Goal: Task Accomplishment & Management: Manage account settings

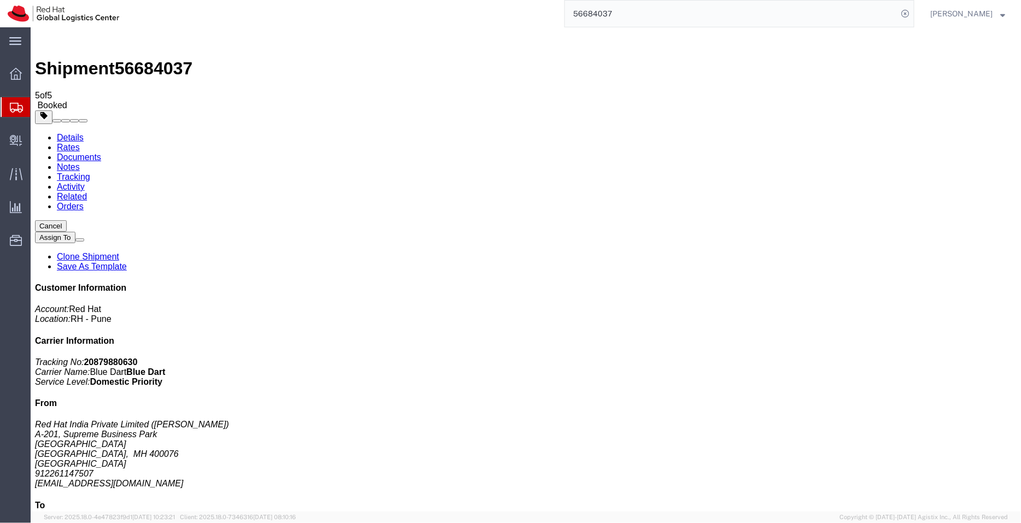
click at [0, 0] on span "Shipment Manager" at bounding box center [0, 0] width 0 height 0
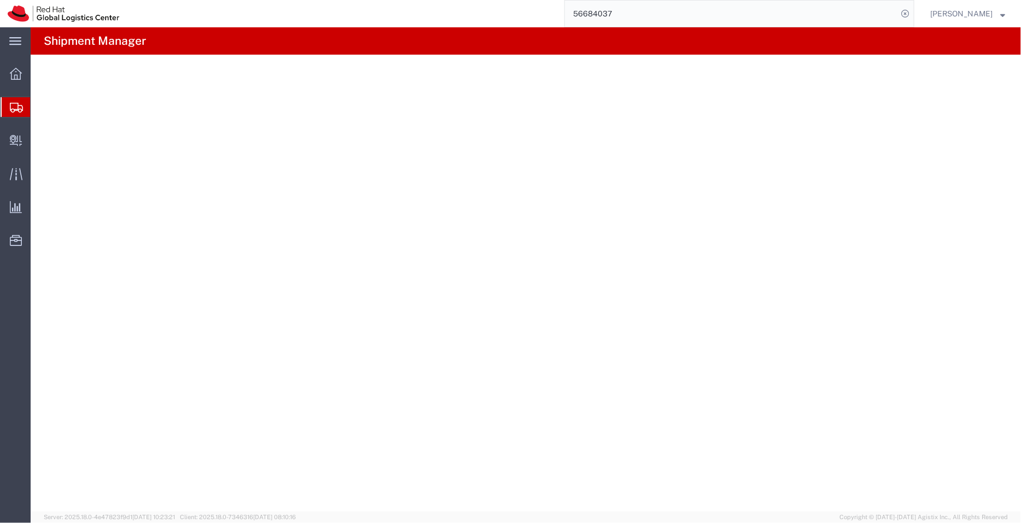
click at [0, 0] on span "Shipment Manager" at bounding box center [0, 0] width 0 height 0
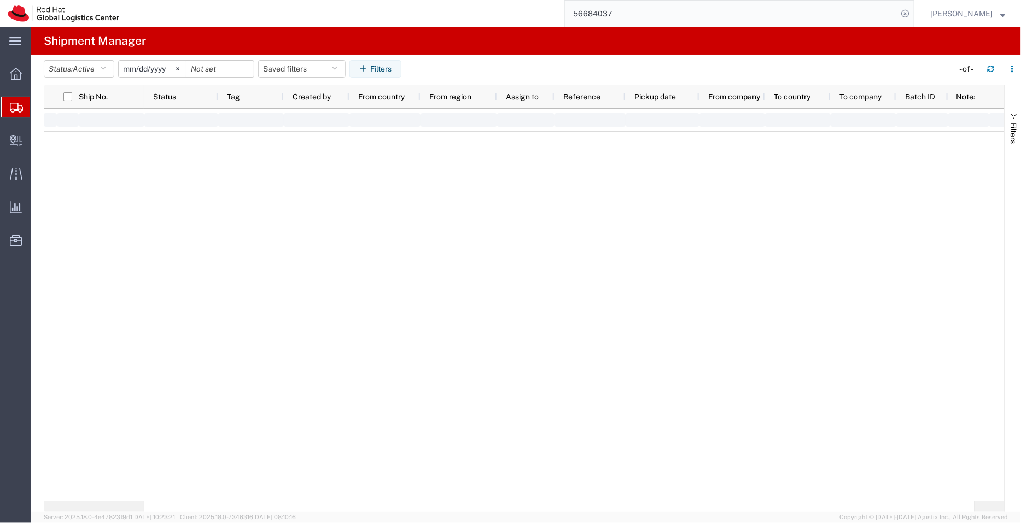
type input "[DATE]"
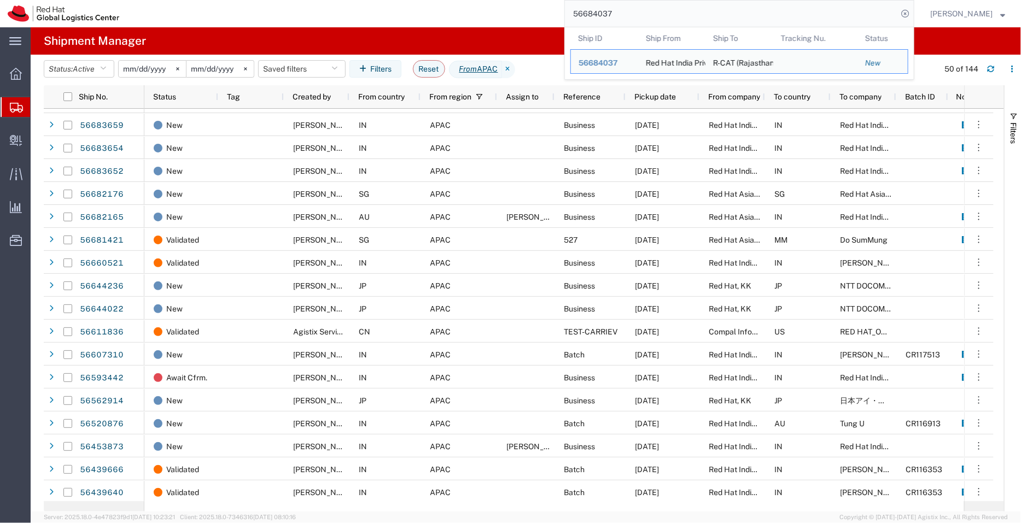
drag, startPoint x: 621, startPoint y: 16, endPoint x: 536, endPoint y: 26, distance: 84.8
click at [536, 26] on div "56684037 Ship ID Ship From Ship To Tracking Nu. Status Ship ID 56684037 Ship Fr…" at bounding box center [520, 13] width 787 height 27
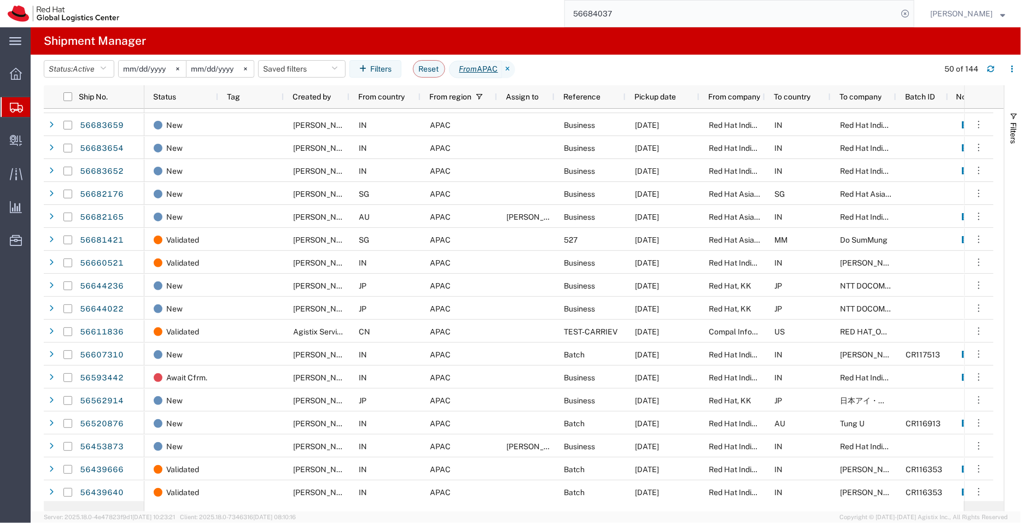
paste input "959"
type input "56684959"
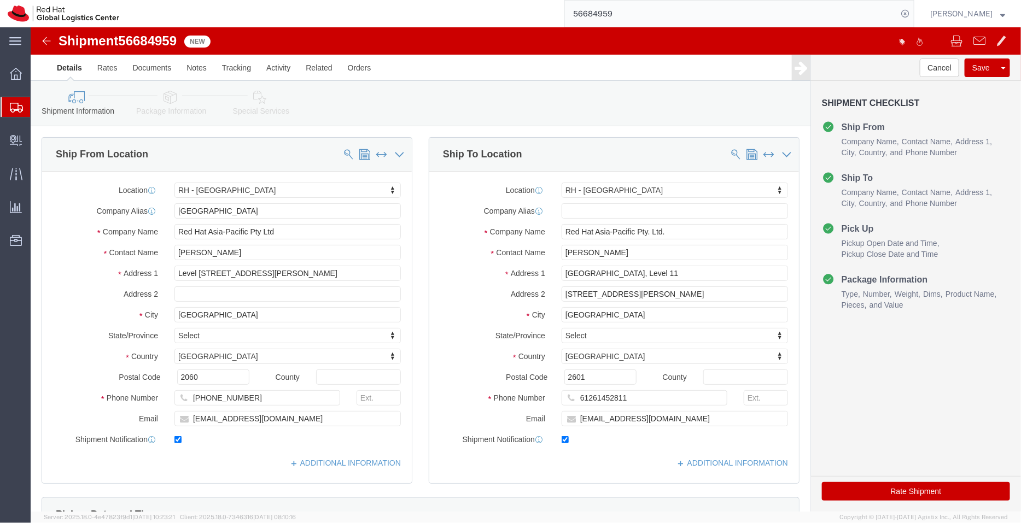
select select "50511"
select select "37938"
click link "ADDITIONAL INFORMATION"
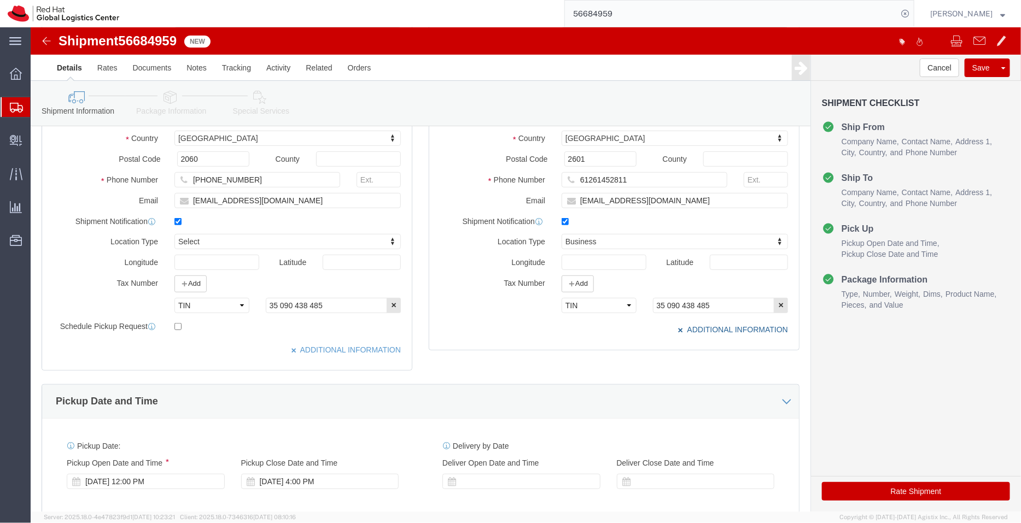
scroll to position [220, 0]
click div "[DATE] 12:00 PM"
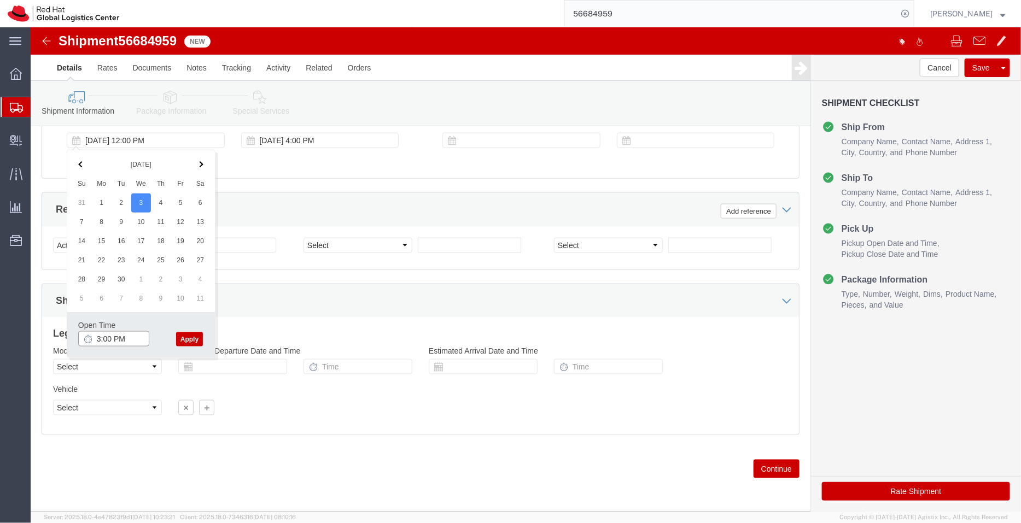
type input "3:00 PM"
click button "Apply"
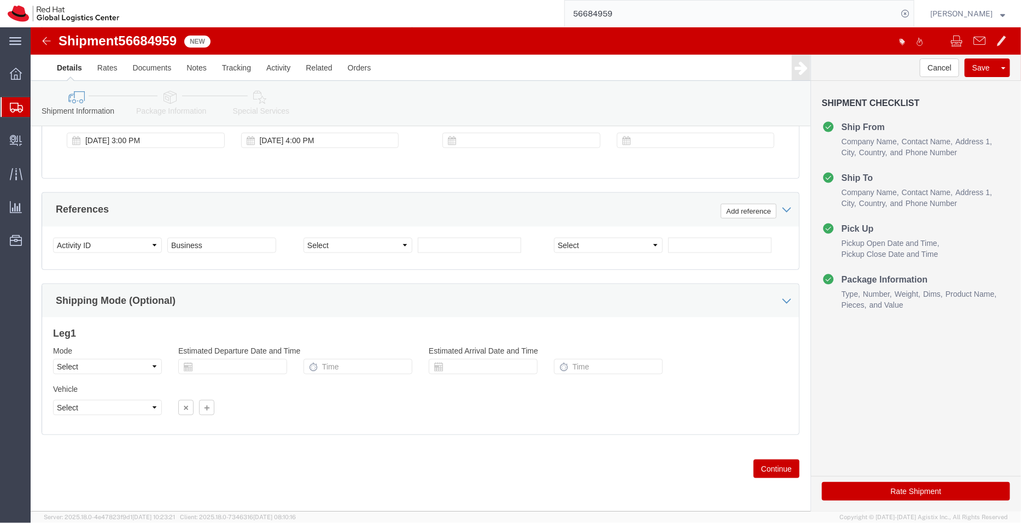
click icon
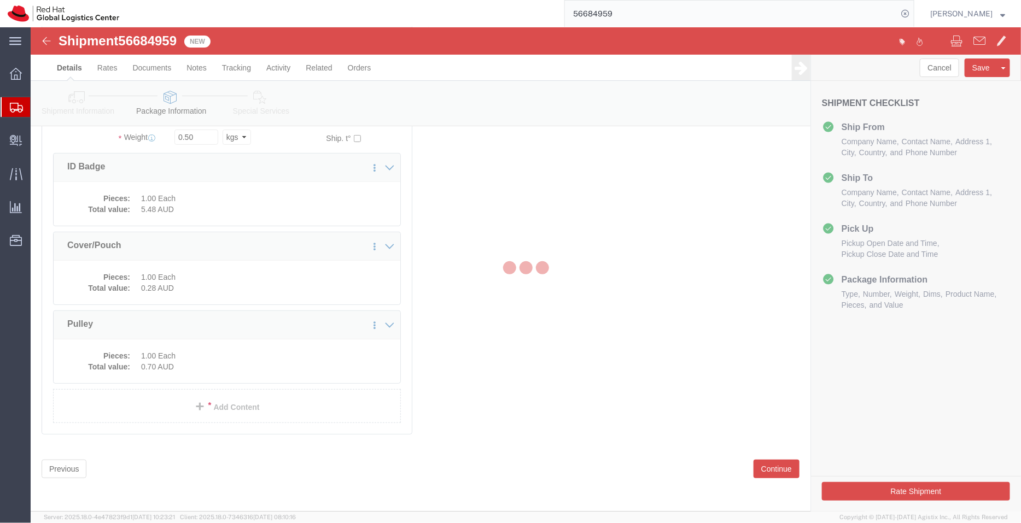
scroll to position [76, 0]
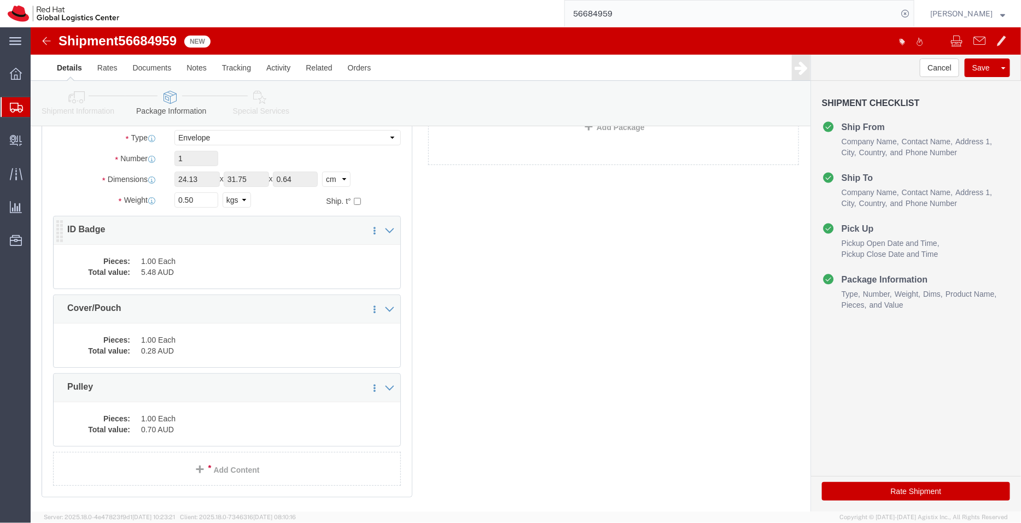
click dd "5.48 AUD"
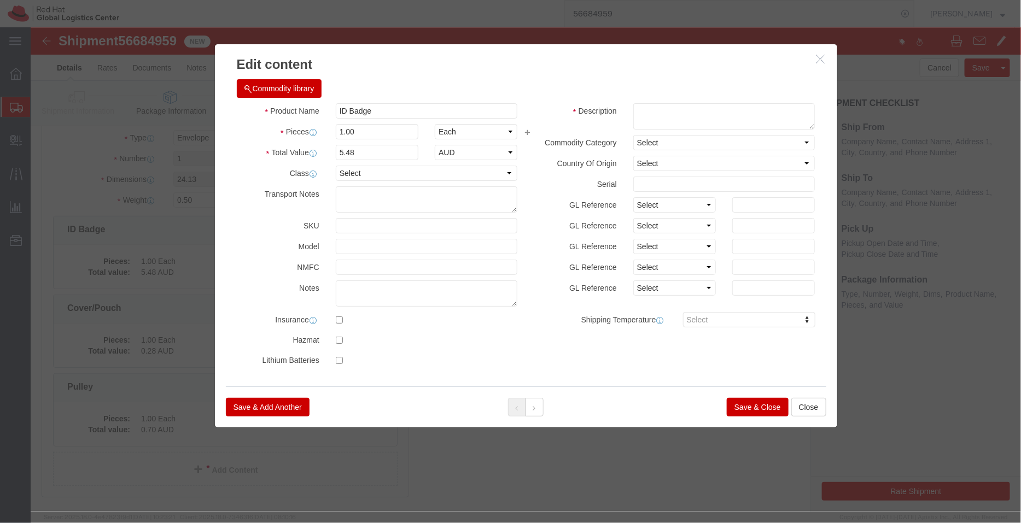
click button "Save & Close"
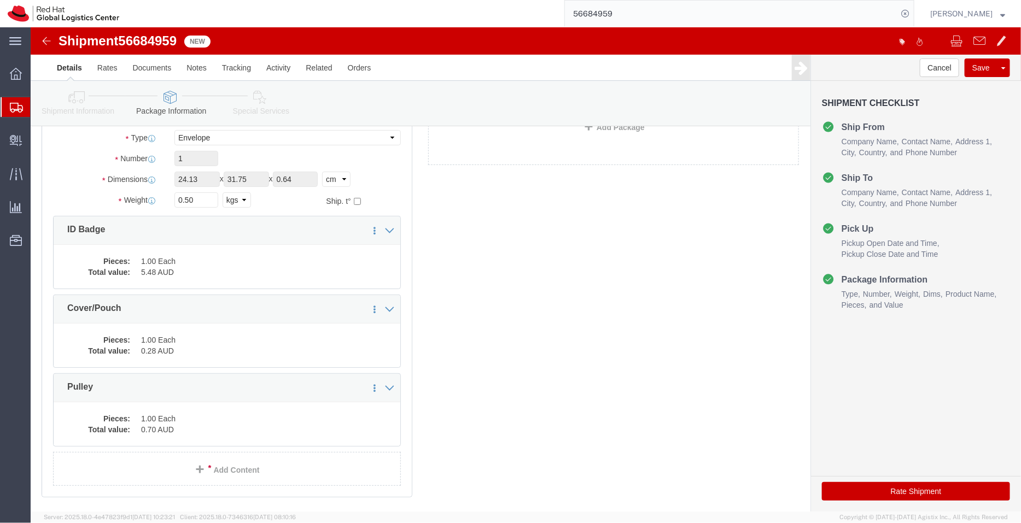
click icon
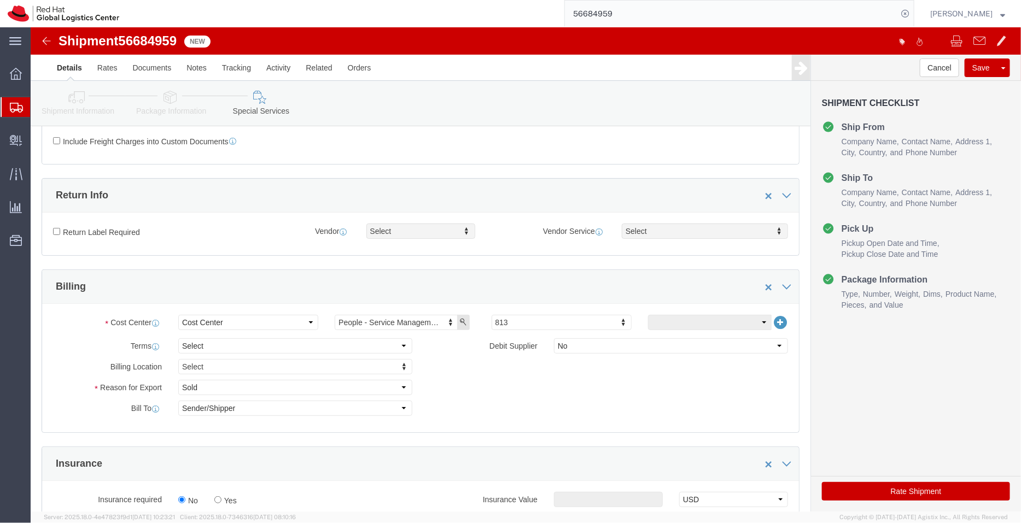
scroll to position [284, 0]
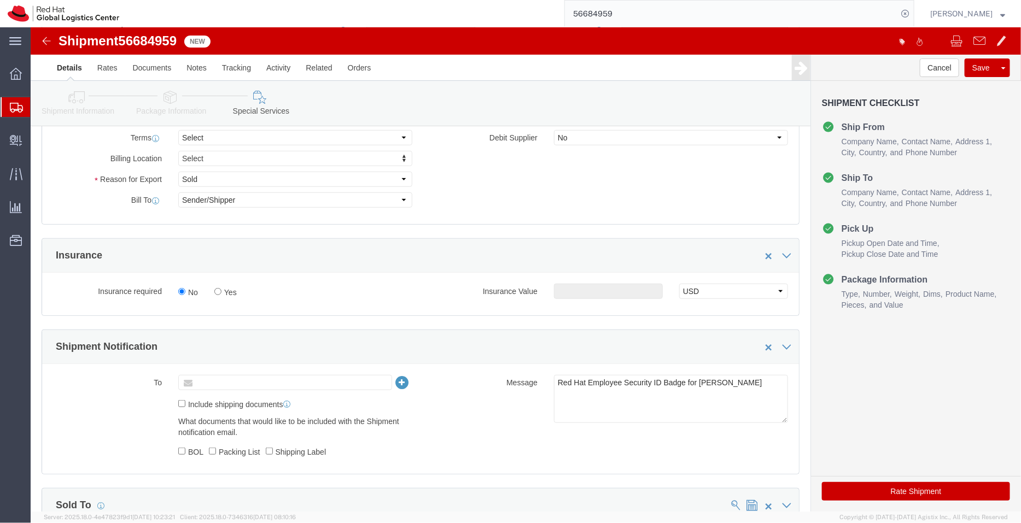
click input "text"
type input "[EMAIL_ADDRESS][DOMAIN_NAME]"
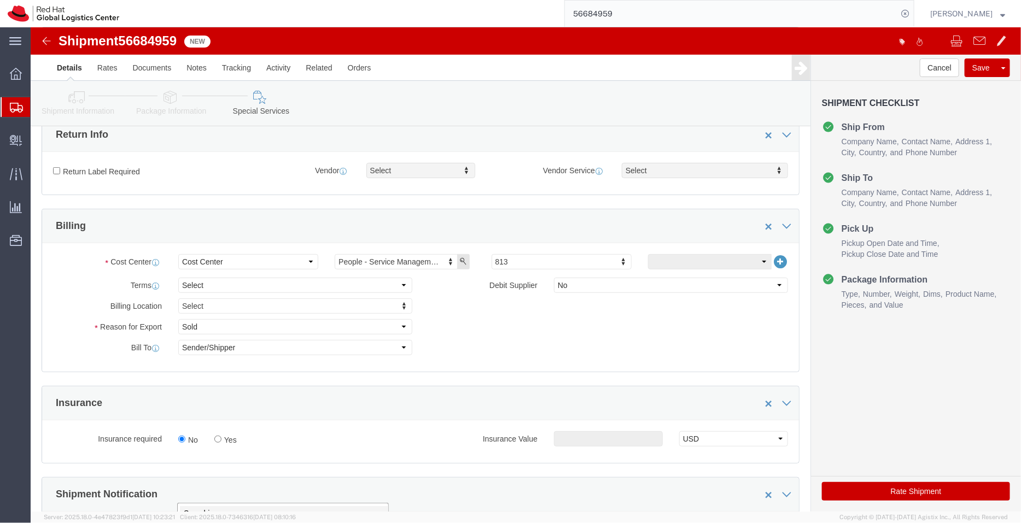
scroll to position [215, 0]
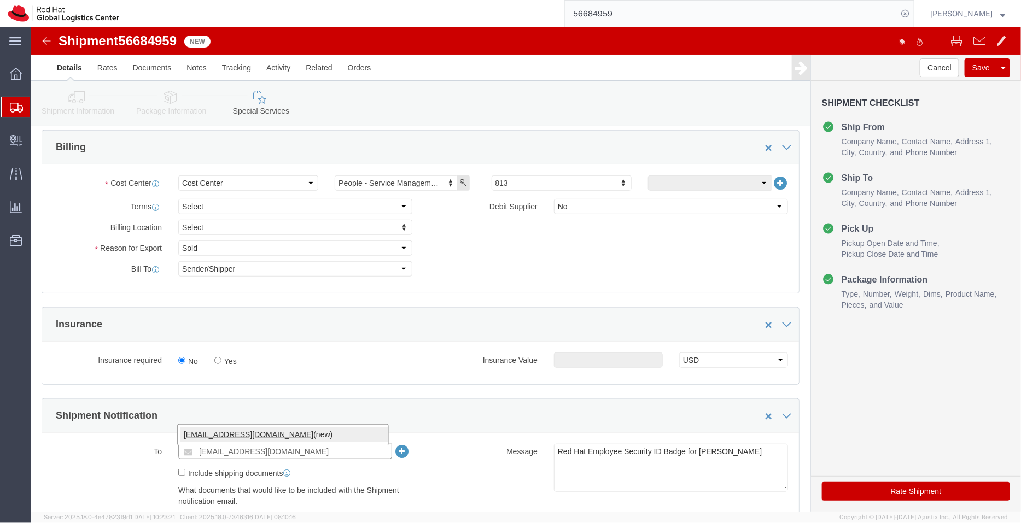
type input "[EMAIL_ADDRESS][DOMAIN_NAME]"
click select "Select Gift Personal Effects Repair/Warranty Return Sample Sold Temporary/Not S…"
select select "SAMPLE"
click select "Select Gift Personal Effects Repair/Warranty Return Sample Sold Temporary/Not S…"
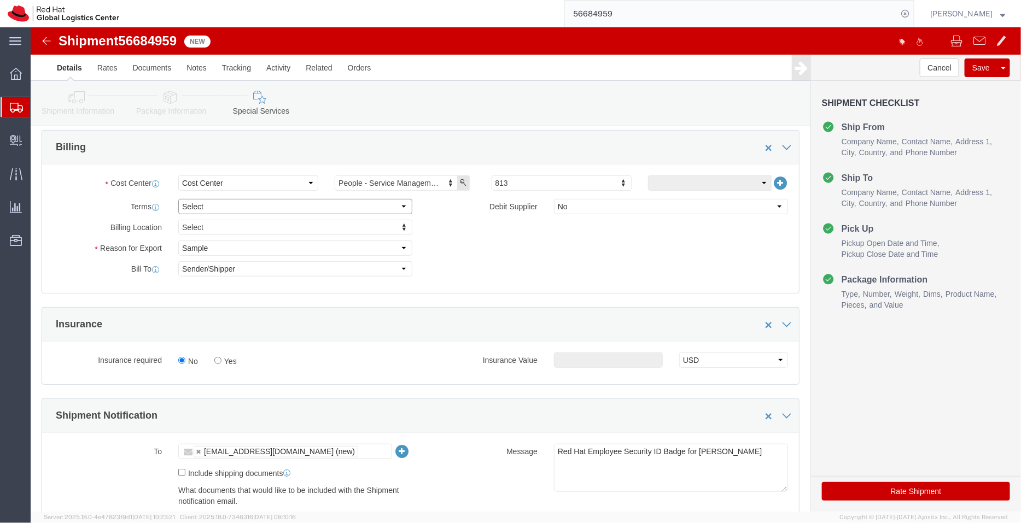
click select "Select Free of Charge Free of Cost NET 30 NET 45 NET 60 See Comment"
select select "FREE_OF_COST"
click select "Select Free of Charge Free of Cost NET 30 NET 45 NET 60 See Comment"
click button "Rate Shipment"
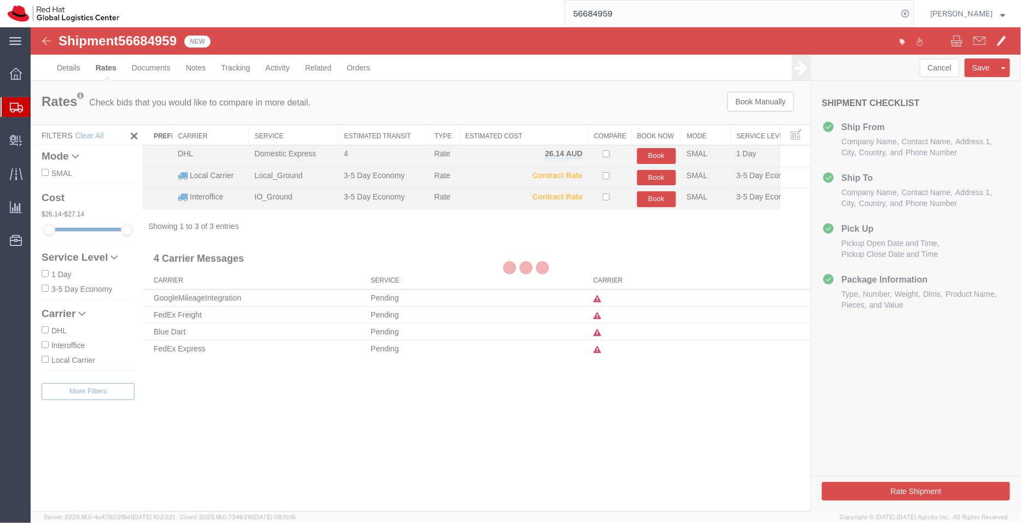
scroll to position [0, 0]
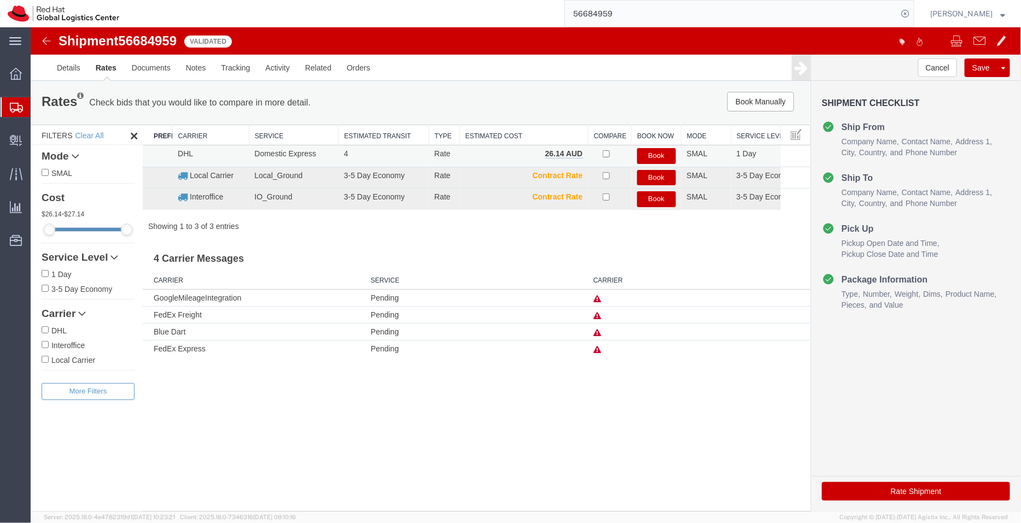
click at [660, 149] on button "Book" at bounding box center [655, 156] width 39 height 16
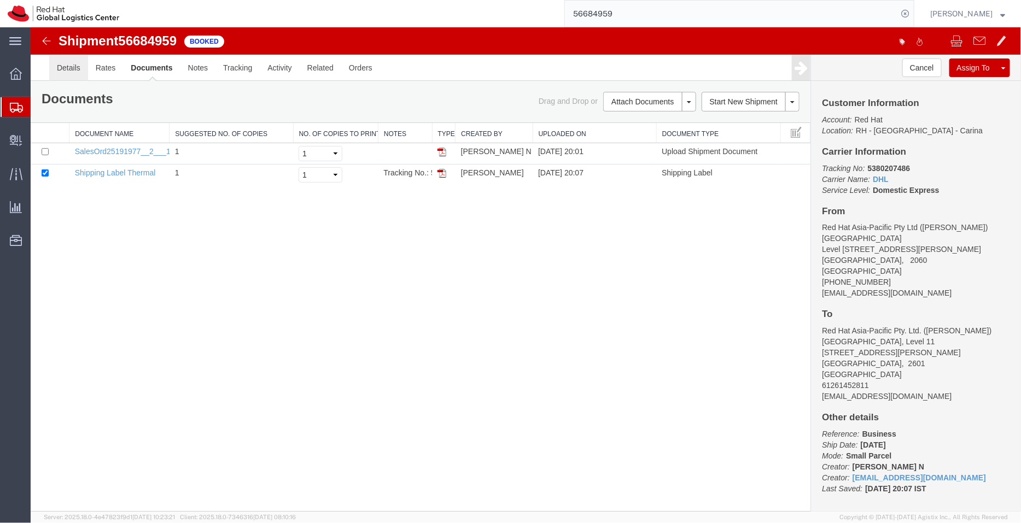
click at [69, 66] on link "Details" at bounding box center [68, 67] width 39 height 26
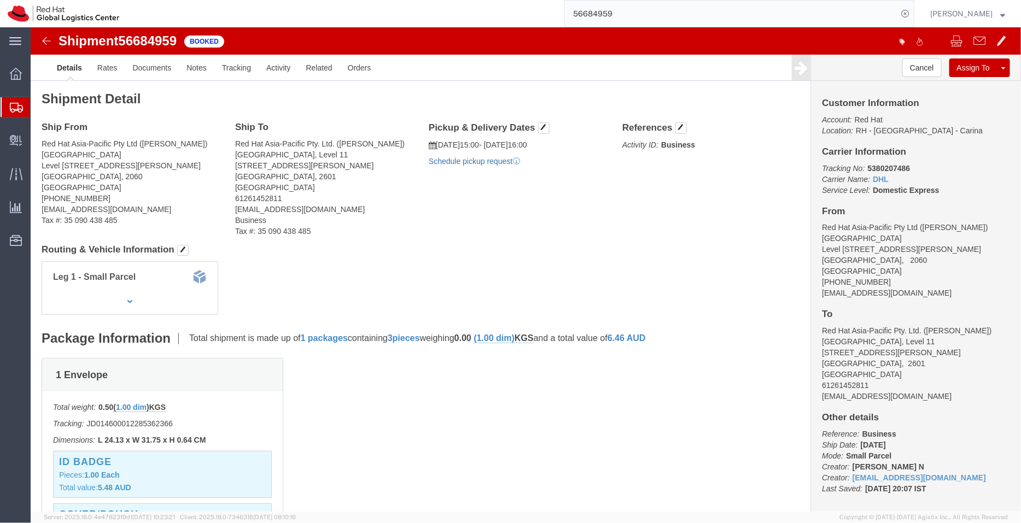
click link "Schedule pickup request"
drag, startPoint x: 547, startPoint y: 132, endPoint x: 401, endPoint y: 117, distance: 146.8
click div "Pickup & Delivery Dates [DATE] 15:00 - [DATE] 16:00 Pickup request number : CBJ…"
copy div "[DATE] 15:00 - [DATE] 16:00 Pickup request number : CBJ250903026373"
click link "Documents"
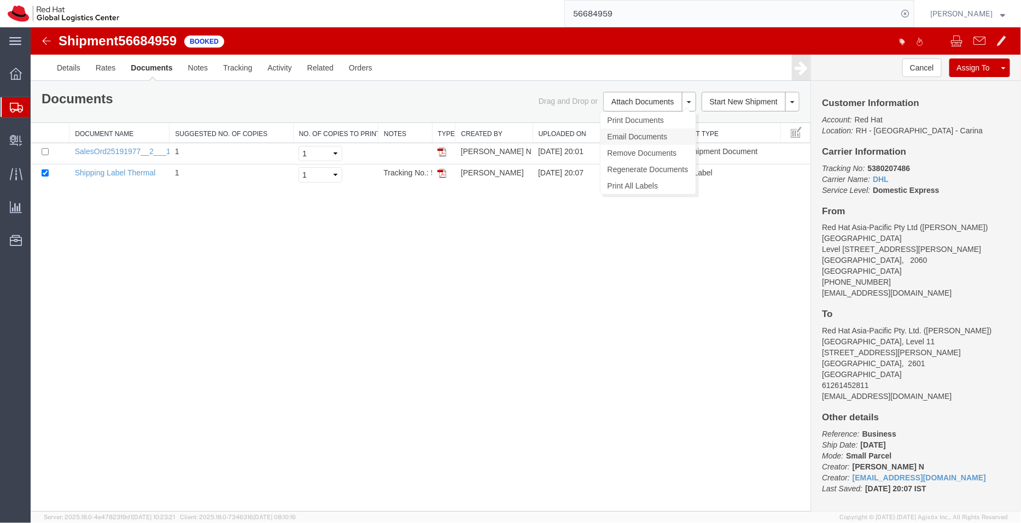
click at [641, 143] on link "Email Documents" at bounding box center [647, 136] width 95 height 16
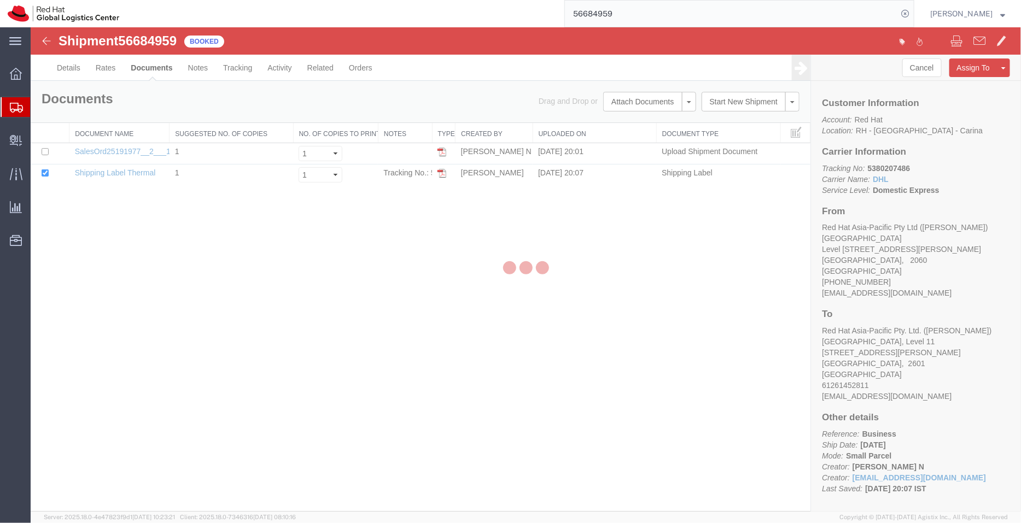
checkbox input "true"
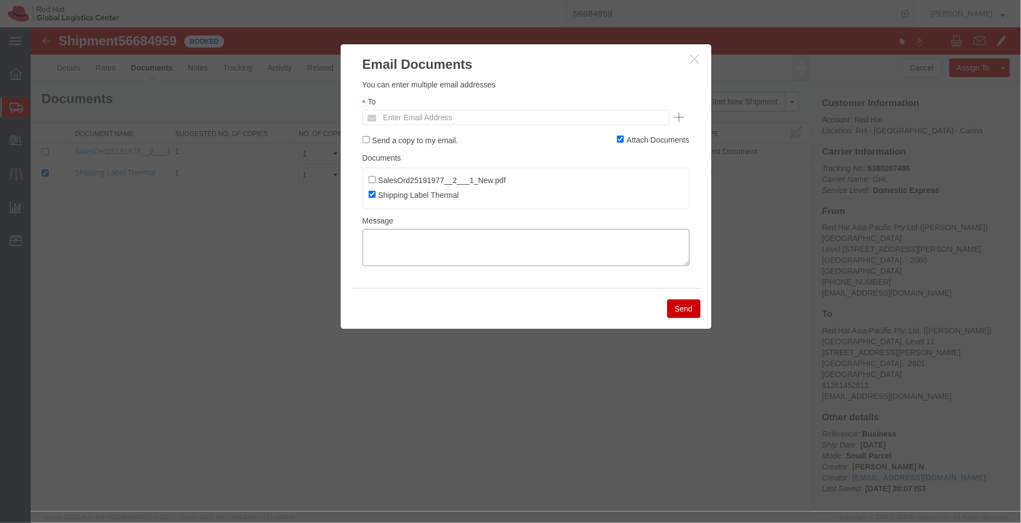
click at [530, 258] on textarea at bounding box center [525, 247] width 327 height 37
paste textarea "[DATE] 15:00 - [DATE] 16:00 Pickup request number: CBJ250903026373"
click at [366, 261] on textarea "[DATE] 15:00 - [DATE] 16:00 Pickup request number: CBJ250903026373" at bounding box center [525, 247] width 327 height 37
click at [366, 236] on textarea "[DATE] 15:00 - [DATE] 16:00 DHL Pickup request number: CBJ250903026373" at bounding box center [525, 247] width 327 height 37
type textarea "Pickup date/time - [DATE] 15:00 - [DATE] 16:00 DHL Pickup request number: CBJ25…"
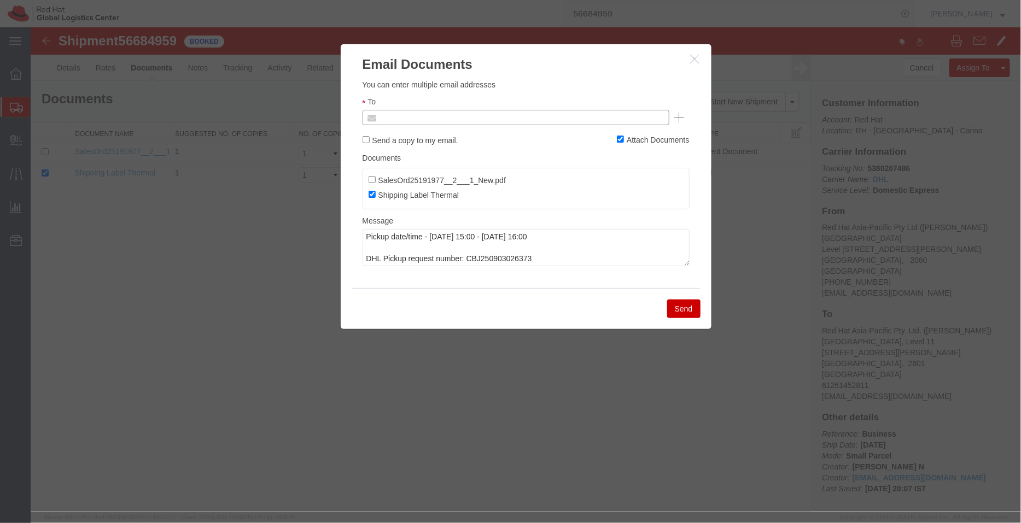
click at [394, 116] on input "text" at bounding box center [441, 117] width 128 height 14
type input "aarthur"
type input "[EMAIL_ADDRESS][DOMAIN_NAME]"
click at [689, 309] on button "Send" at bounding box center [683, 308] width 33 height 19
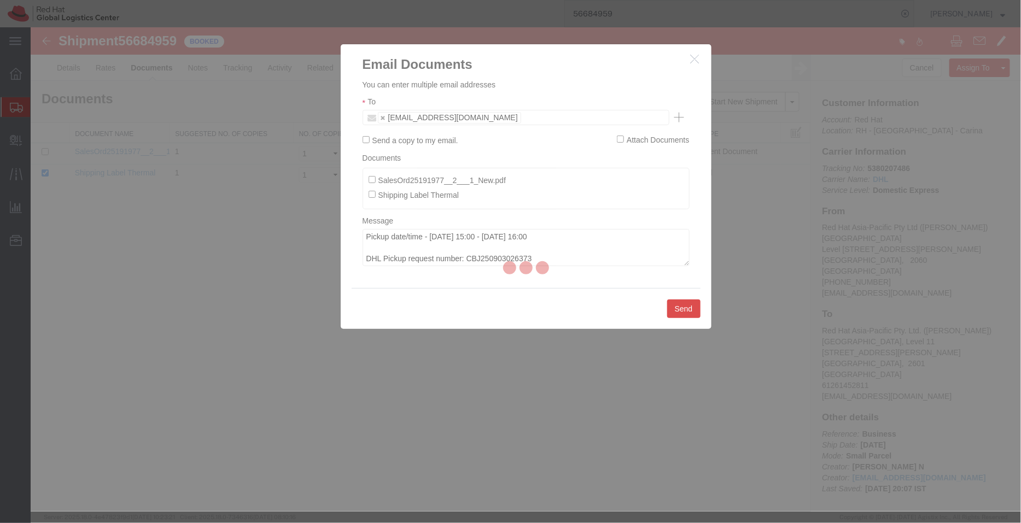
checkbox input "false"
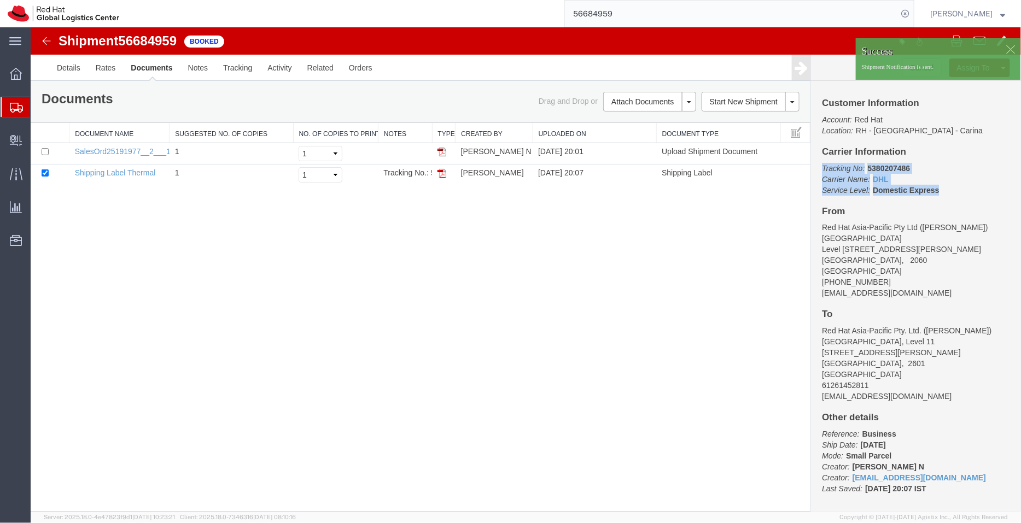
drag, startPoint x: 944, startPoint y: 193, endPoint x: 815, endPoint y: 161, distance: 133.4
click at [815, 161] on div "Customer Information Account: Red Hat Location: [GEOGRAPHIC_DATA] - [GEOGRAPHIC…" at bounding box center [915, 295] width 210 height 431
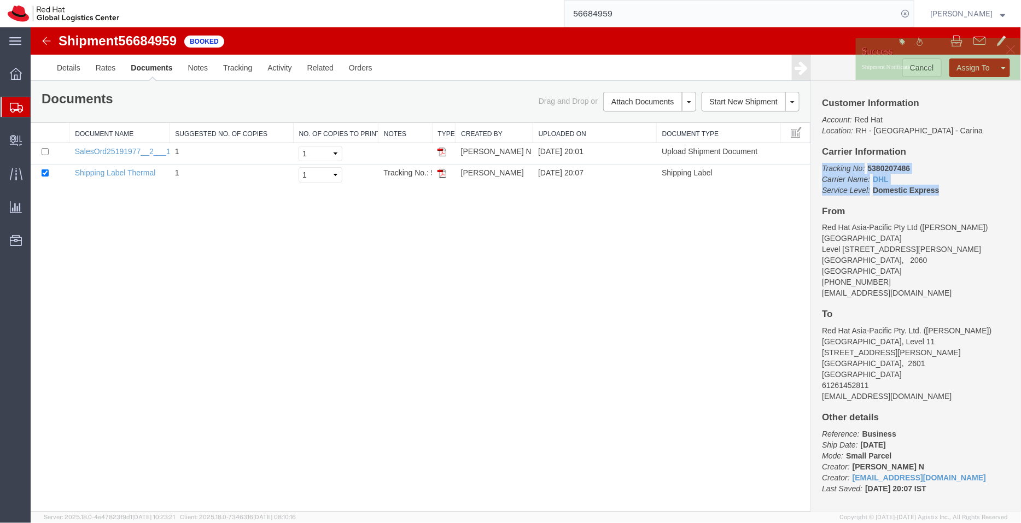
copy p "Tracking No: 5380207486 Carrier Name: DHL DHL Service Level: Domestic Express"
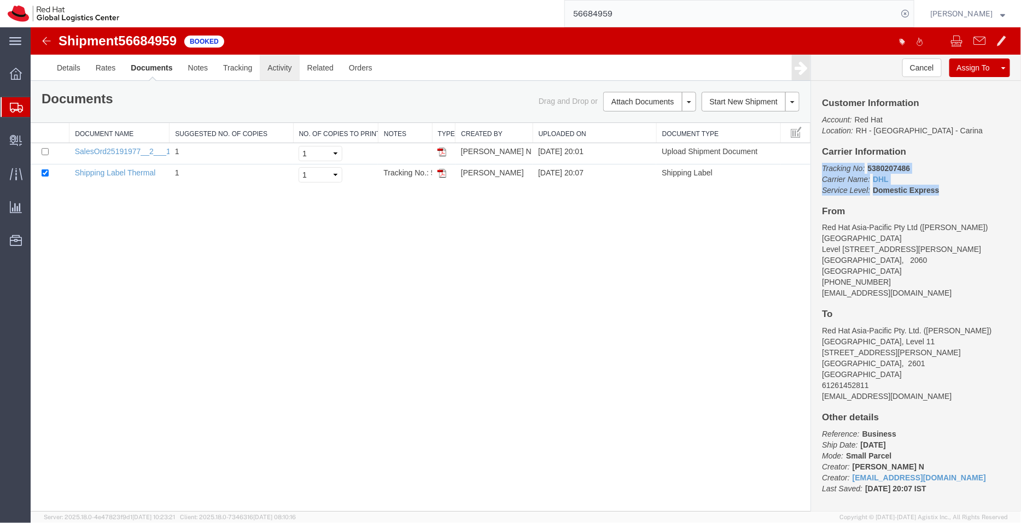
click at [276, 66] on link "Activity" at bounding box center [278, 67] width 39 height 26
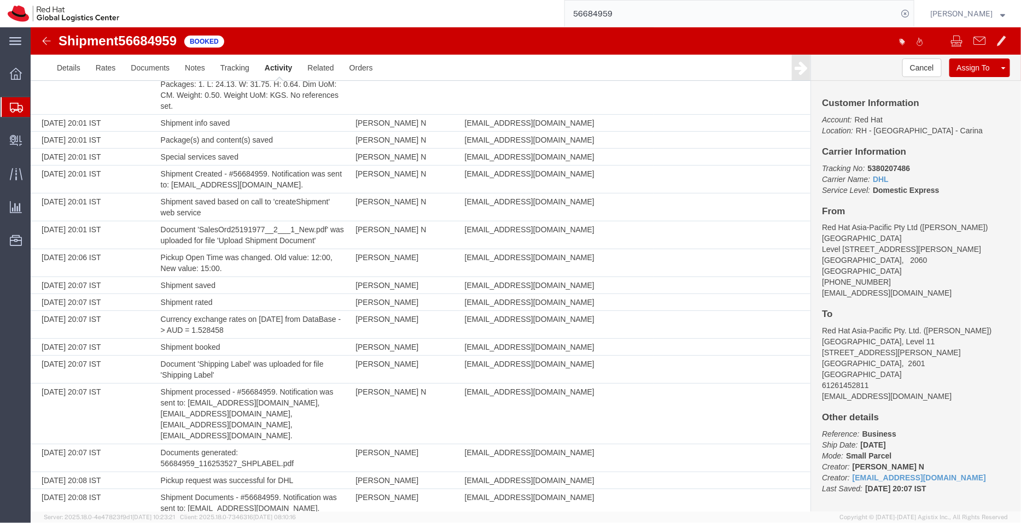
scroll to position [148, 0]
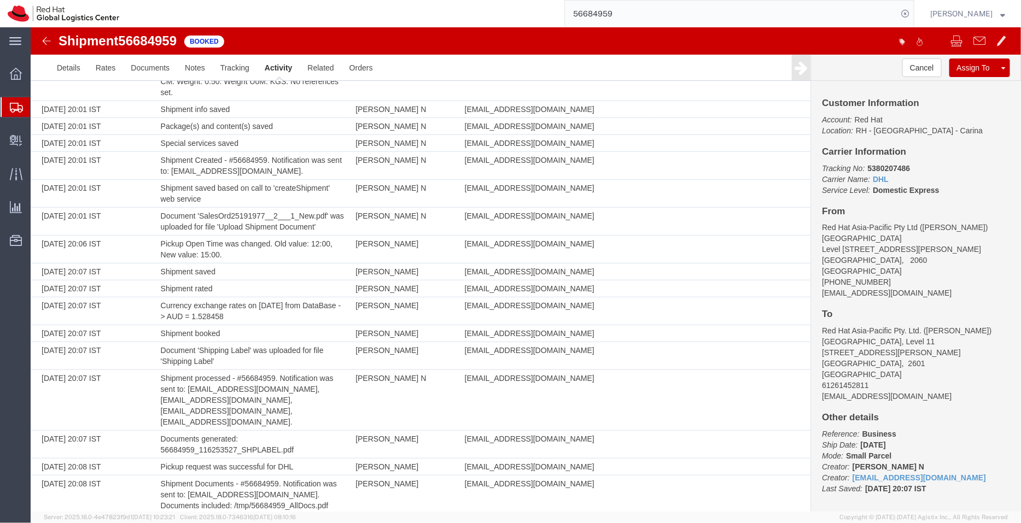
click at [0, 0] on span "Shipment Manager" at bounding box center [0, 0] width 0 height 0
